Goal: Find specific page/section: Find specific page/section

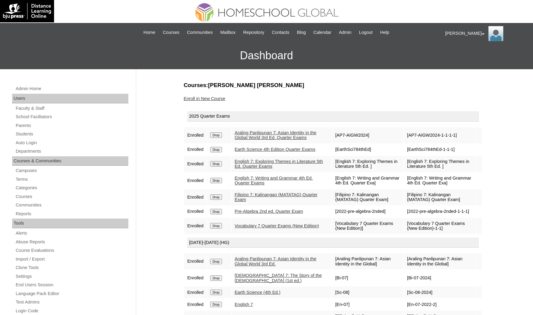
scroll to position [45, 0]
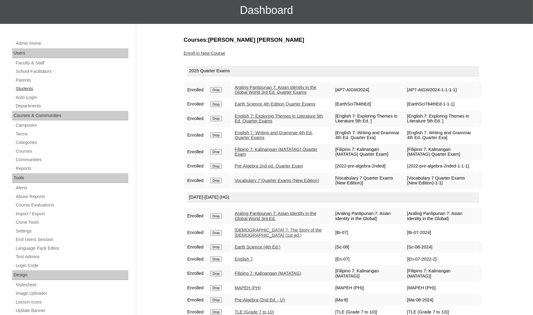
click at [36, 85] on link "Students" at bounding box center [71, 89] width 113 height 8
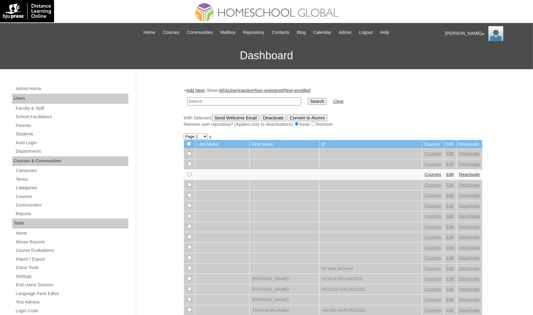
click at [223, 98] on input "text" at bounding box center [244, 101] width 114 height 8
type input "Mayumi"
click at [308, 98] on input "Search" at bounding box center [317, 101] width 19 height 7
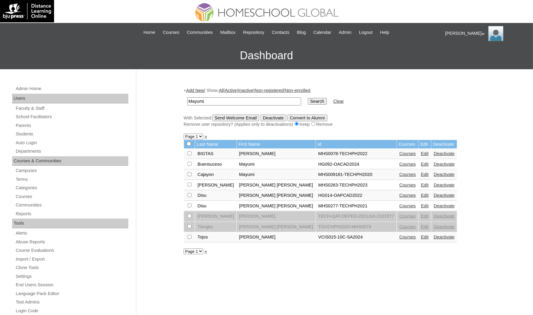
click at [399, 172] on link "Courses" at bounding box center [407, 174] width 17 height 5
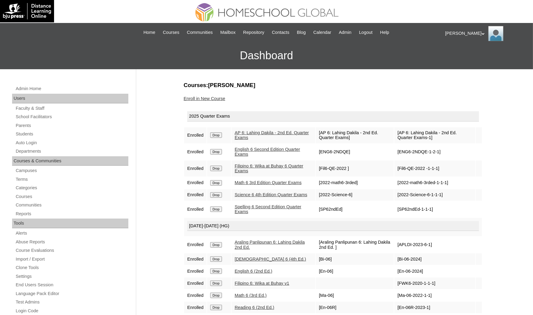
click at [3, 234] on div "Admin Home Users Faculty & Staff School Facilitators Parents Students Auto Logi…" at bounding box center [266, 277] width 533 height 416
